Goal: Check status: Check status

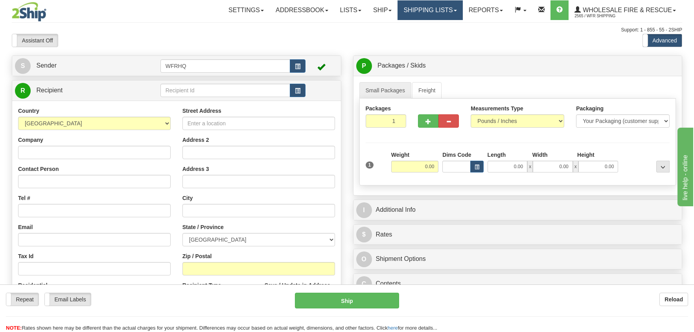
click at [431, 12] on link "Shipping lists" at bounding box center [430, 10] width 65 height 20
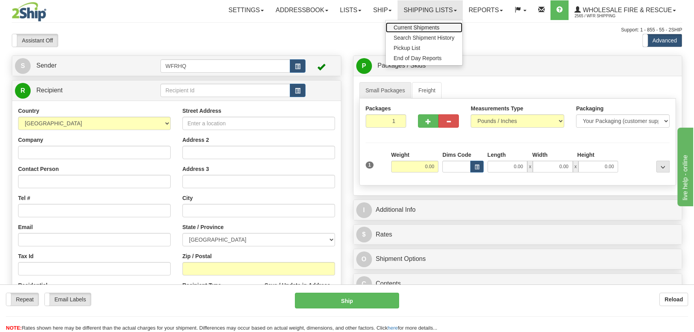
click at [429, 26] on span "Current Shipments" at bounding box center [417, 27] width 46 height 6
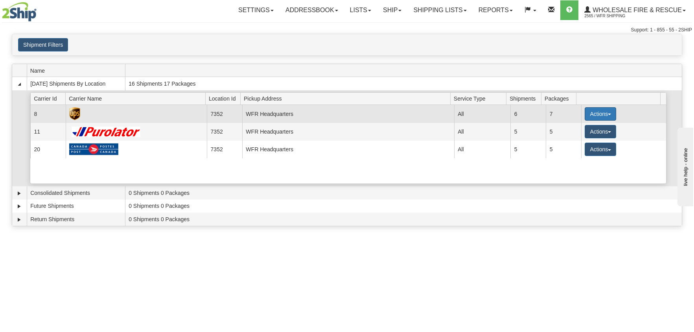
click at [598, 112] on button "Actions" at bounding box center [600, 113] width 31 height 13
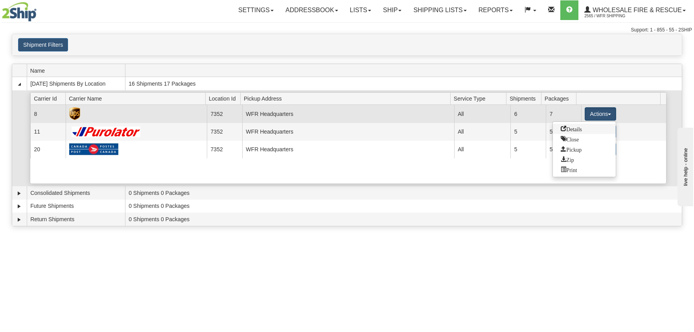
click at [573, 130] on span "Details" at bounding box center [571, 129] width 21 height 6
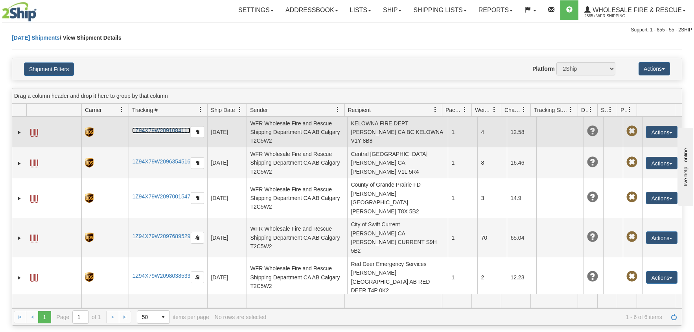
click at [171, 132] on link "1Z94X79W2091084111" at bounding box center [161, 130] width 58 height 6
click at [34, 131] on span at bounding box center [34, 133] width 8 height 8
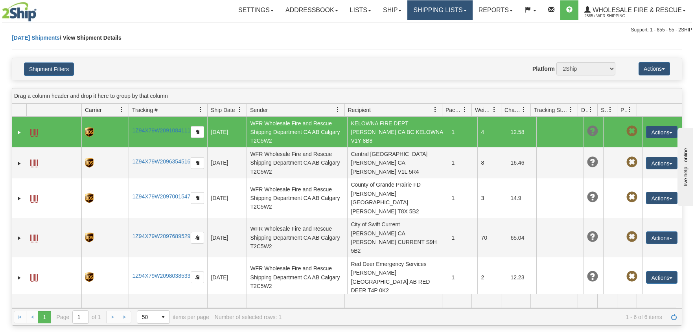
click at [450, 11] on link "Shipping lists" at bounding box center [439, 10] width 65 height 20
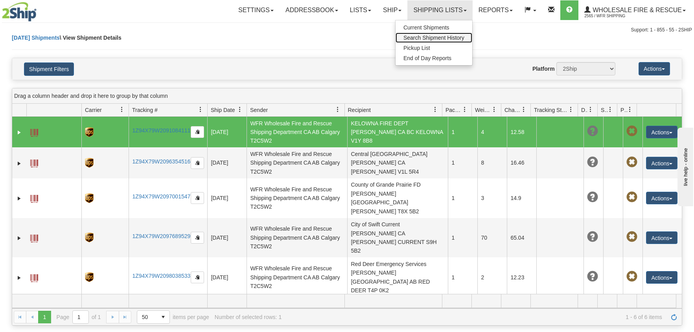
click at [443, 36] on span "Search Shipment History" at bounding box center [434, 38] width 61 height 6
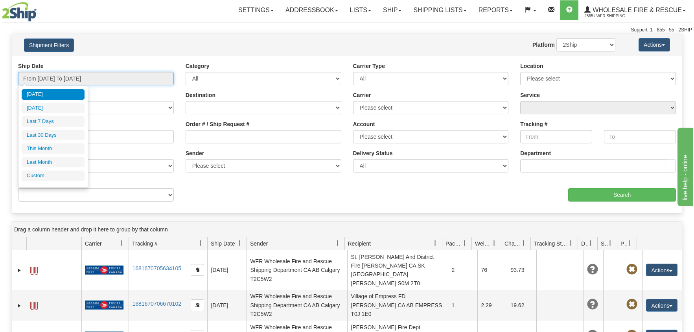
click at [46, 80] on input "From [DATE] To [DATE]" at bounding box center [96, 78] width 156 height 13
click at [39, 119] on li "Last 7 Days" at bounding box center [53, 121] width 63 height 11
type input "From 08/14/2025 To 08/20/2025"
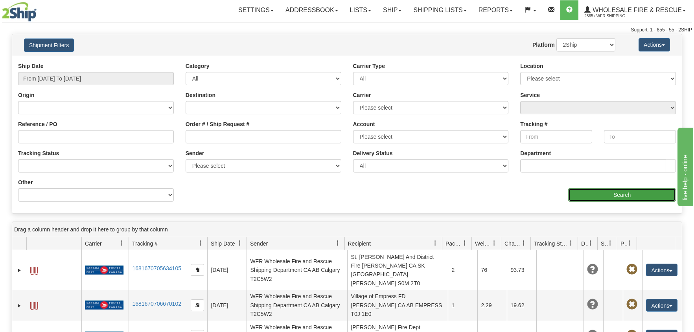
click at [620, 194] on input "Search" at bounding box center [622, 194] width 108 height 13
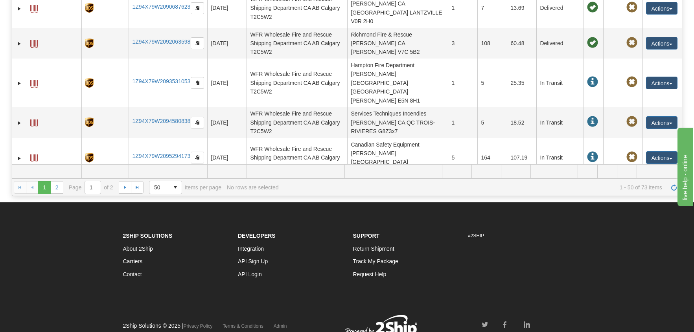
scroll to position [163, 0]
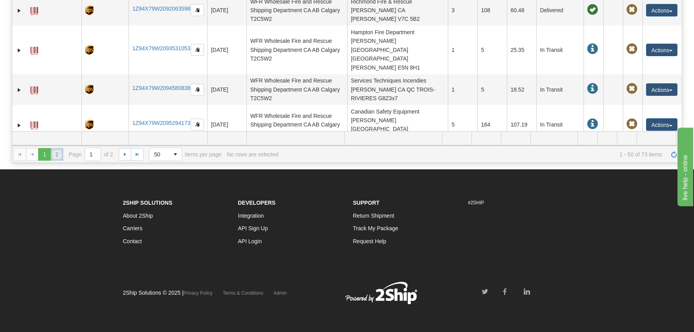
click at [51, 155] on link "2" at bounding box center [57, 154] width 13 height 13
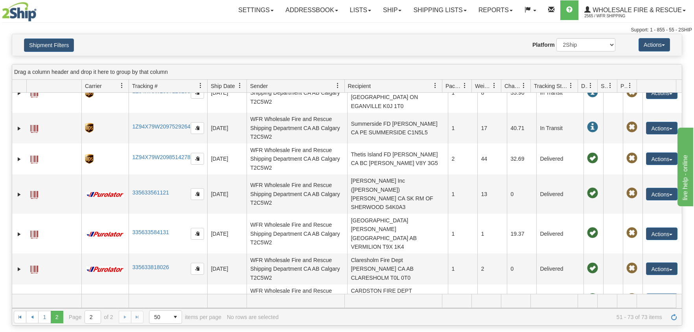
scroll to position [0, 0]
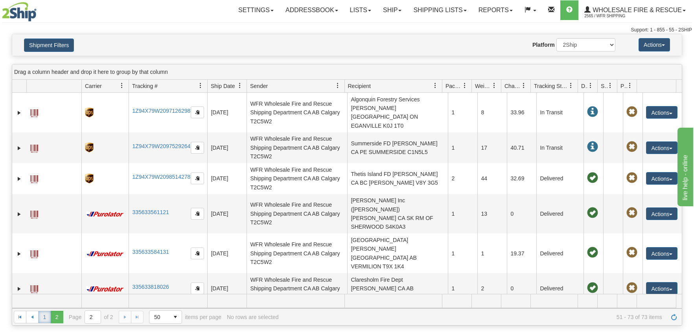
click at [44, 319] on link "1" at bounding box center [44, 317] width 13 height 13
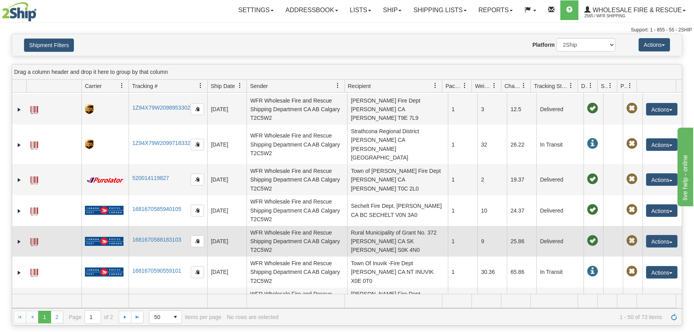
scroll to position [1144, 0]
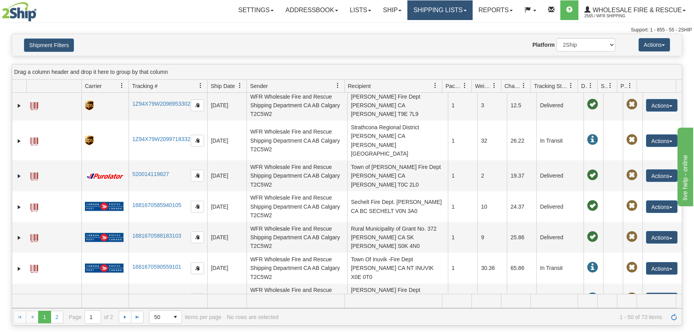
click at [421, 7] on link "Shipping lists" at bounding box center [439, 10] width 65 height 20
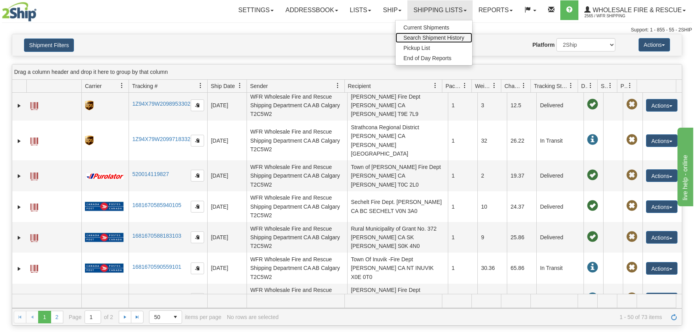
click at [421, 41] on link "Search Shipment History" at bounding box center [434, 38] width 77 height 10
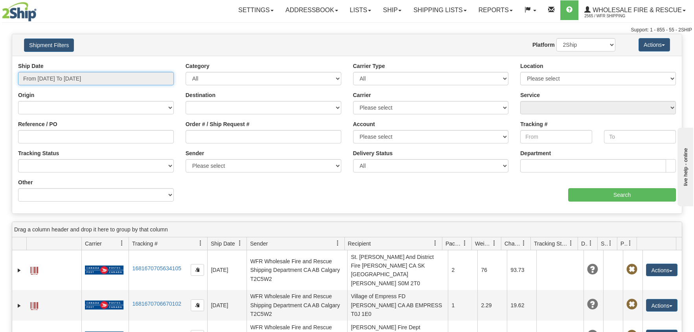
click at [114, 80] on input "From 08/19/2025 To 08/20/2025" at bounding box center [96, 78] width 156 height 13
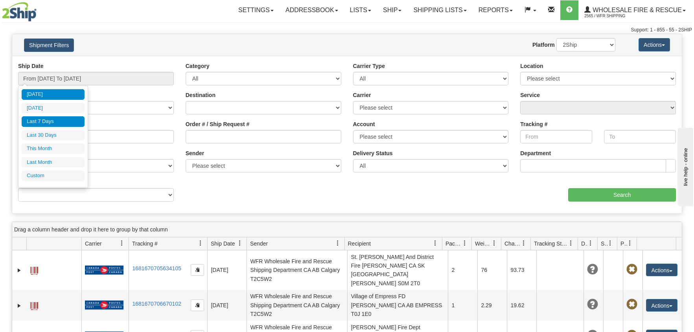
click at [45, 119] on li "Last 7 Days" at bounding box center [53, 121] width 63 height 11
type input "From 08/14/2025 To 08/20/2025"
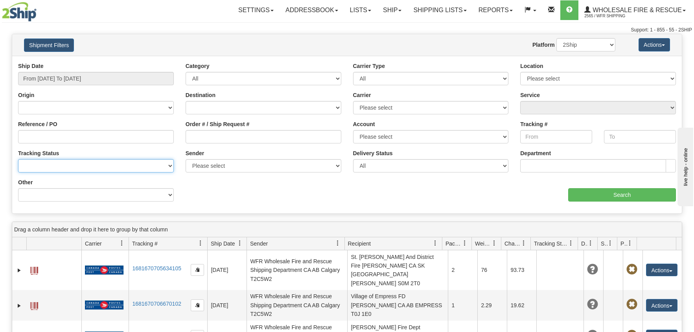
click at [52, 162] on select "No Tracking Info Delivered In Transit Out For Delivery Exception Partial Delive…" at bounding box center [96, 165] width 156 height 13
paste input "1681670713587103"
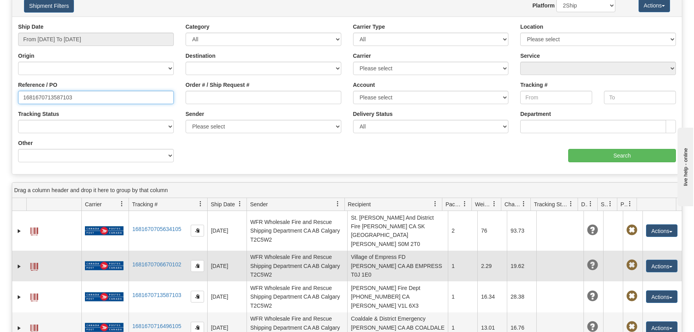
scroll to position [39, 0]
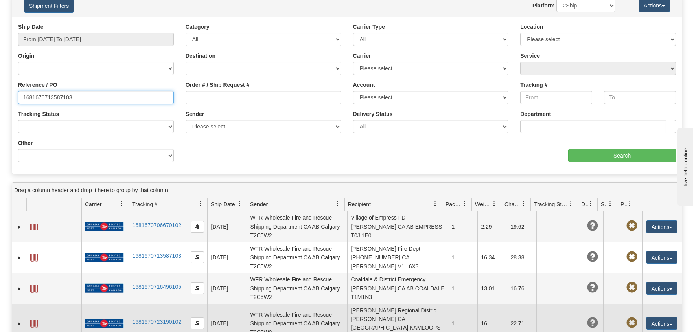
type input "1681670713587103"
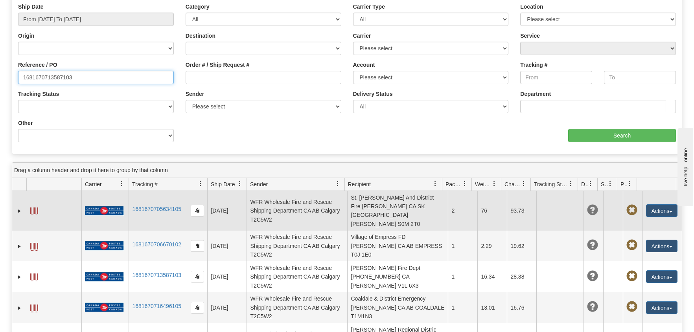
scroll to position [0, 0]
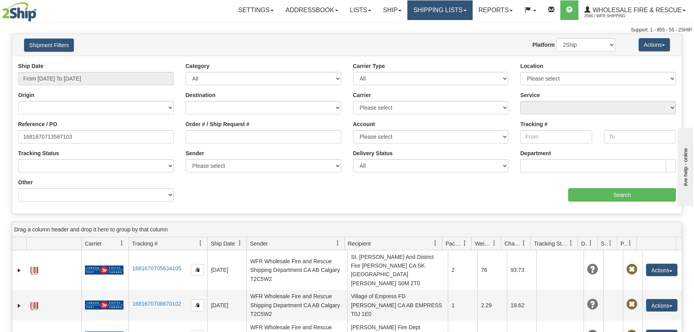
click at [446, 11] on link "Shipping lists" at bounding box center [439, 10] width 65 height 20
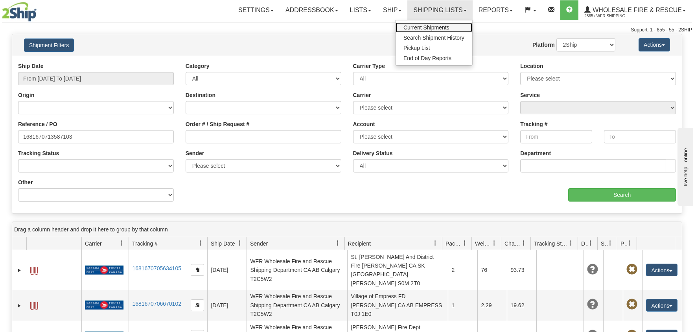
click at [429, 26] on span "Current Shipments" at bounding box center [427, 27] width 46 height 6
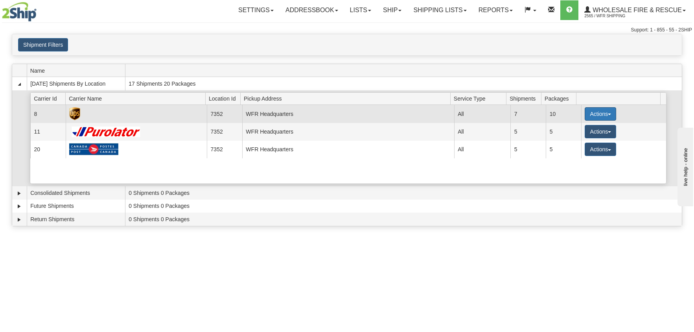
click at [592, 114] on button "Actions" at bounding box center [600, 113] width 31 height 13
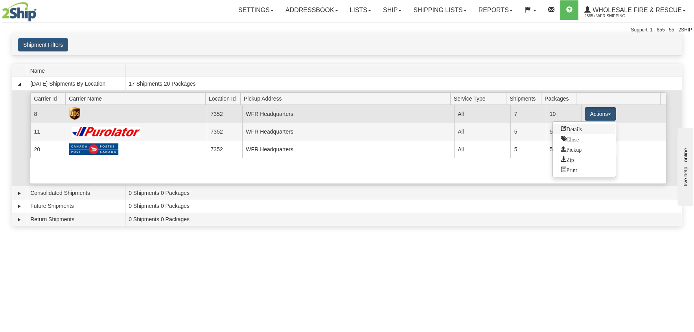
click at [567, 129] on span "Details" at bounding box center [571, 129] width 21 height 6
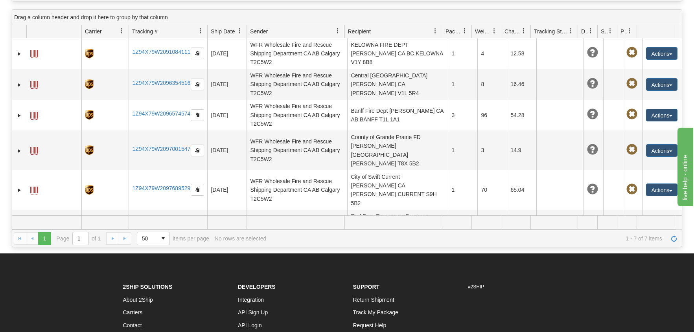
click at [110, 237] on div "1 1 Page 1 of 1 50 25 50 100 500 1000 items per page 1 - 7 of 7 items No rows a…" at bounding box center [347, 238] width 670 height 17
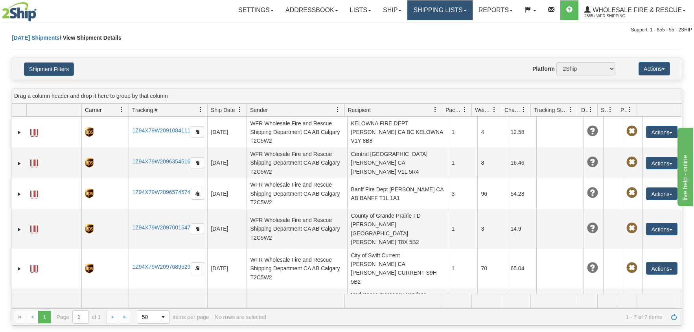
click at [433, 11] on link "Shipping lists" at bounding box center [439, 10] width 65 height 20
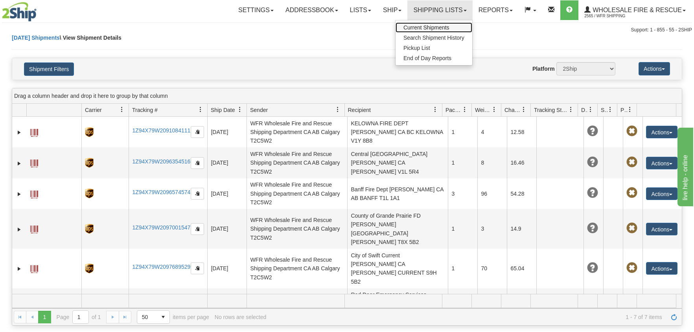
click at [434, 26] on span "Current Shipments" at bounding box center [427, 27] width 46 height 6
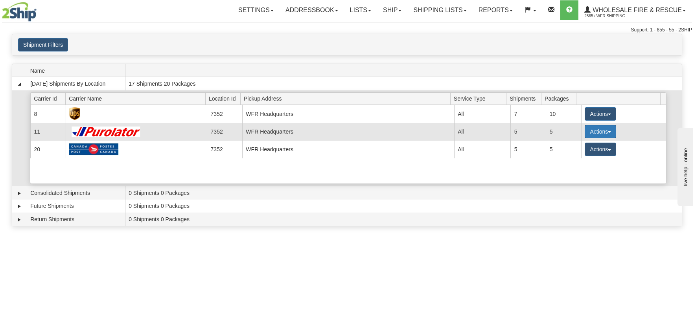
click at [599, 131] on button "Actions" at bounding box center [600, 131] width 31 height 13
click at [575, 146] on span "Details" at bounding box center [571, 147] width 21 height 6
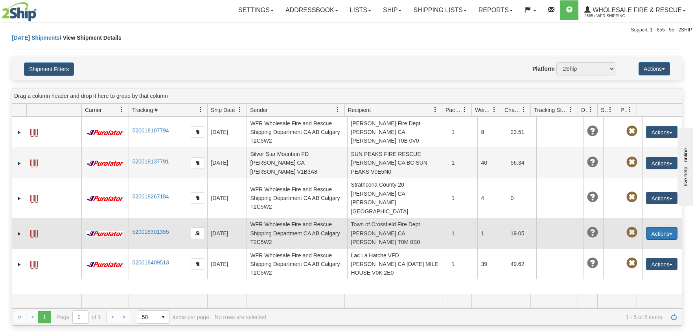
click at [656, 227] on button "Actions" at bounding box center [661, 233] width 31 height 13
click at [633, 243] on link "Edit" at bounding box center [645, 248] width 63 height 10
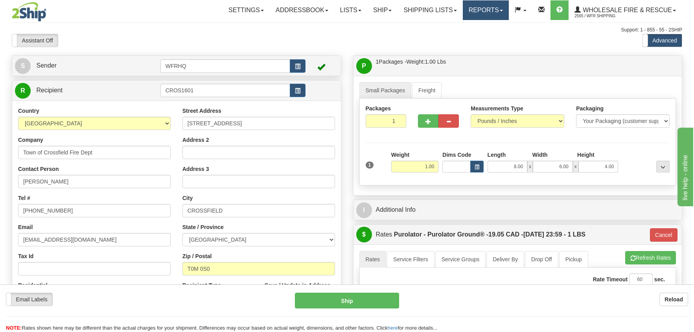
click at [482, 9] on link "Reports" at bounding box center [486, 10] width 46 height 20
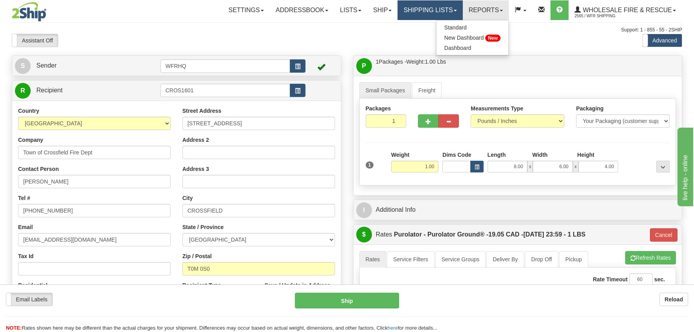
click at [423, 10] on link "Shipping lists" at bounding box center [430, 10] width 65 height 20
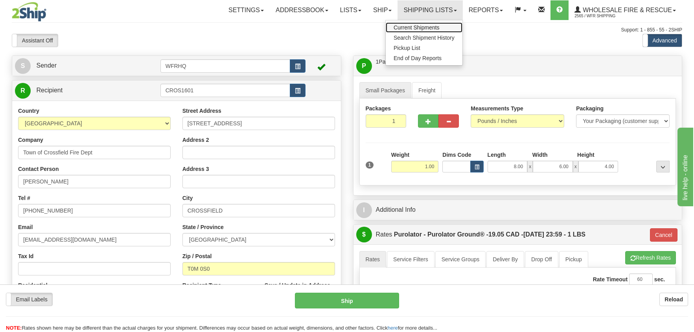
click at [425, 25] on span "Current Shipments" at bounding box center [417, 27] width 46 height 6
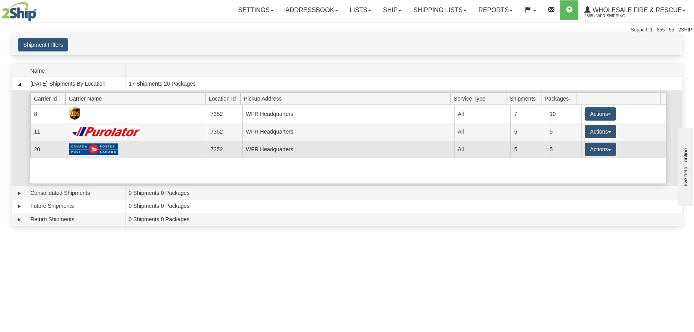
click at [601, 141] on tbody "Current 8 7352 WFR Headquarters 13822 All 7 10 Actions Details Close Pickup Zip…" at bounding box center [348, 131] width 636 height 53
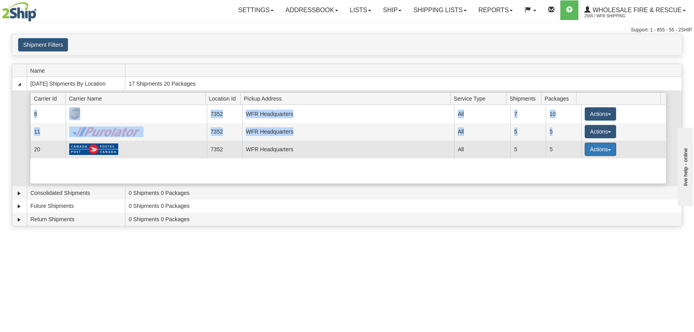
drag, startPoint x: 602, startPoint y: 142, endPoint x: 601, endPoint y: 150, distance: 7.9
click at [601, 150] on button "Actions" at bounding box center [600, 149] width 31 height 13
click at [575, 164] on span "Details" at bounding box center [571, 164] width 21 height 6
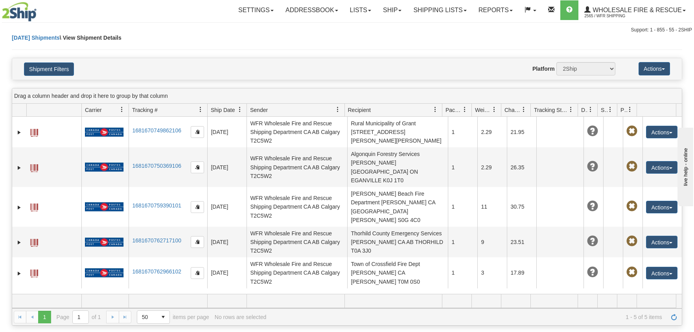
scroll to position [39, 0]
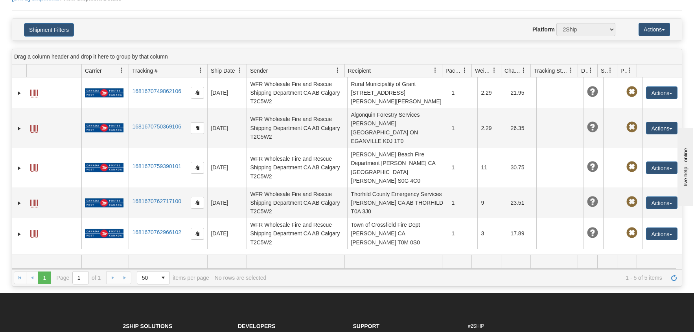
click at [112, 278] on div "1 1 Page 1 of 1 50 25 50 100 500 1000 items per page 1 - 5 of 5 items No rows a…" at bounding box center [347, 277] width 670 height 17
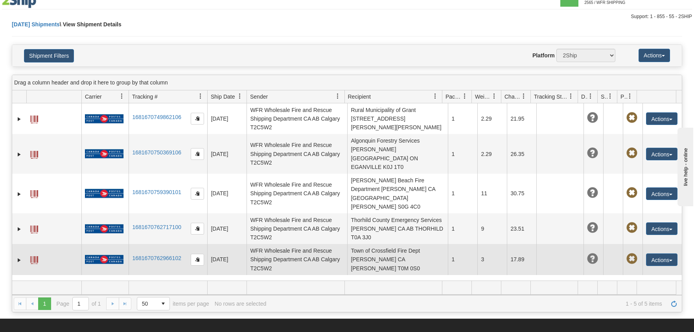
scroll to position [0, 0]
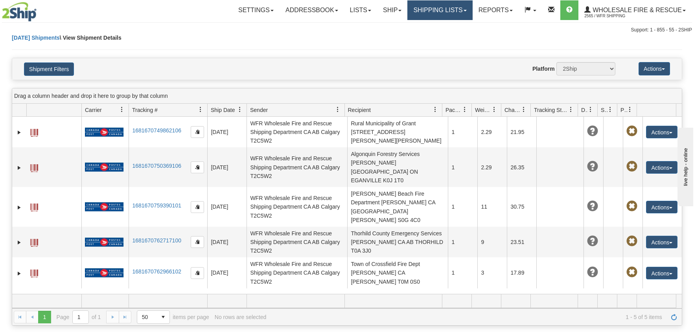
click at [451, 11] on link "Shipping lists" at bounding box center [439, 10] width 65 height 20
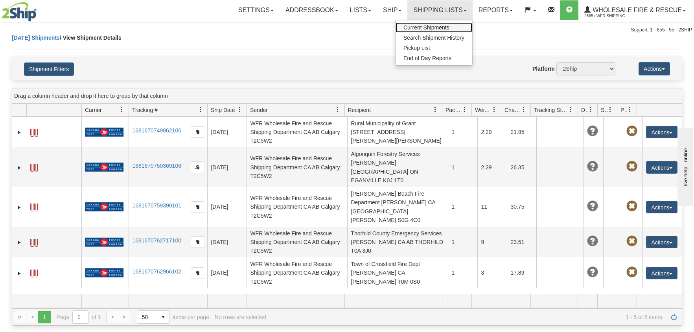
click at [439, 28] on span "Current Shipments" at bounding box center [427, 27] width 46 height 6
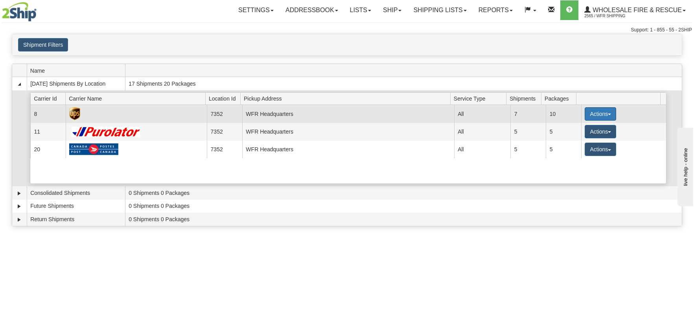
click at [596, 113] on button "Actions" at bounding box center [600, 113] width 31 height 13
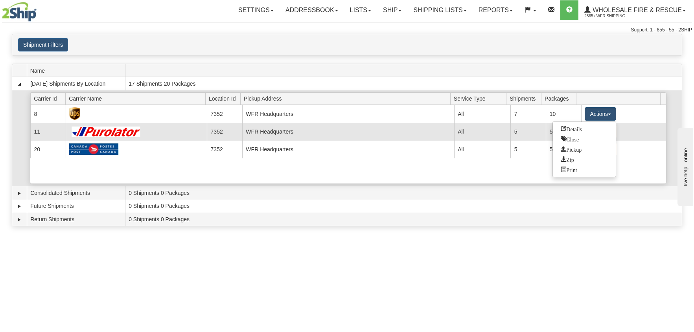
click at [578, 127] on span "Details" at bounding box center [571, 129] width 21 height 6
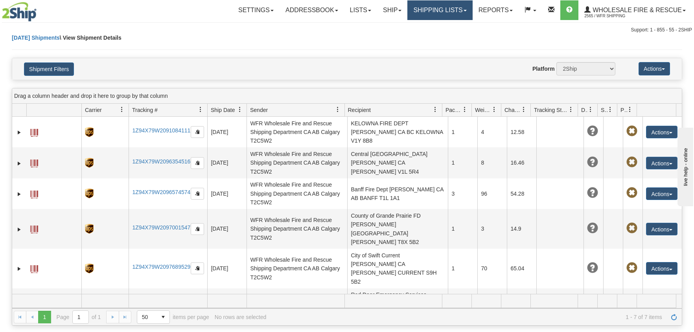
click at [429, 11] on link "Shipping lists" at bounding box center [439, 10] width 65 height 20
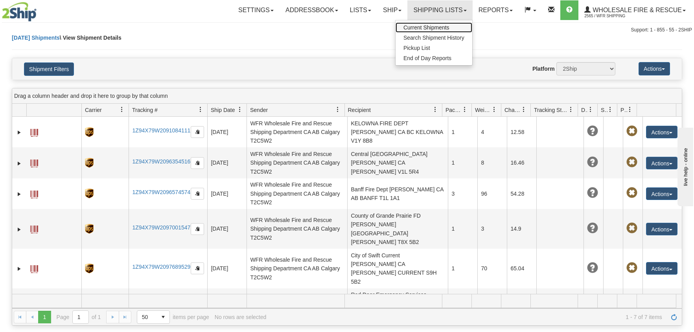
click at [416, 26] on span "Current Shipments" at bounding box center [427, 27] width 46 height 6
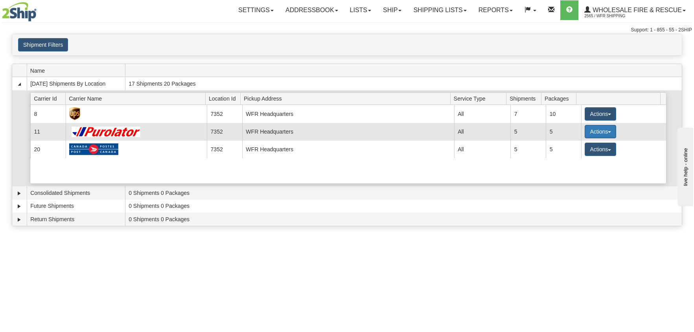
click at [600, 128] on button "Actions" at bounding box center [600, 131] width 31 height 13
click at [571, 148] on span "Details" at bounding box center [571, 147] width 21 height 6
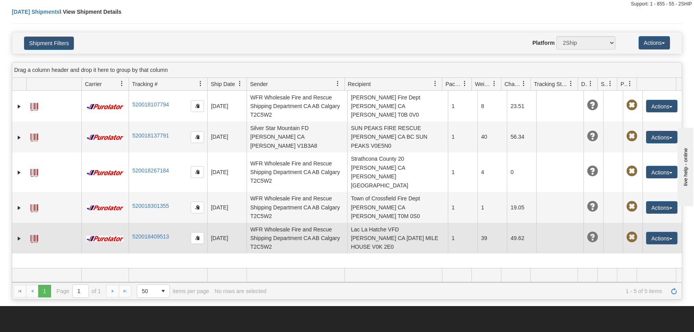
scroll to position [39, 0]
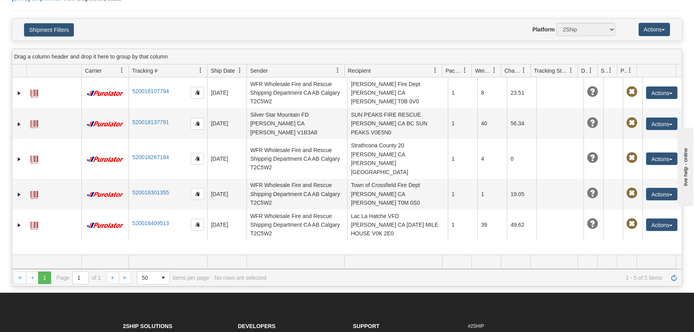
click at [34, 277] on div "1 1 Page 1 of 1 50 25 50 100 500 1000 items per page 1 - 5 of 5 items No rows a…" at bounding box center [347, 277] width 670 height 17
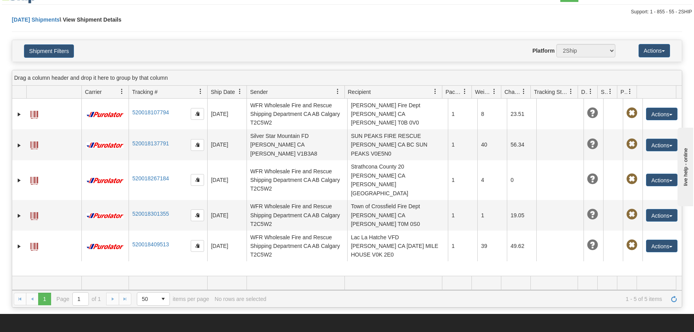
scroll to position [0, 0]
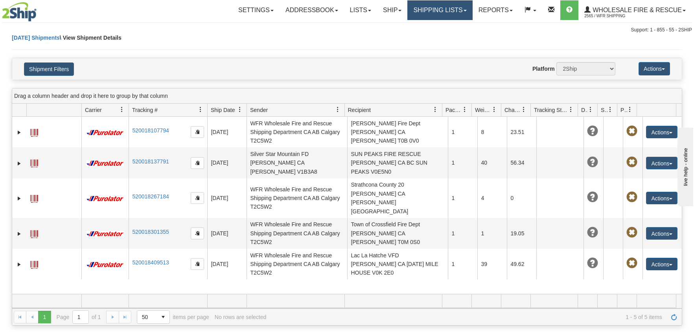
click at [447, 11] on link "Shipping lists" at bounding box center [439, 10] width 65 height 20
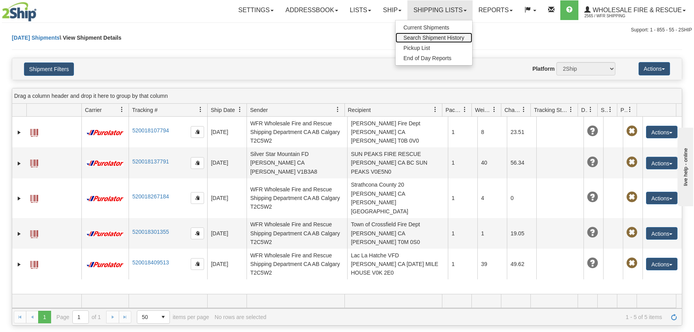
click at [431, 39] on span "Search Shipment History" at bounding box center [434, 38] width 61 height 6
